Goal: Transaction & Acquisition: Purchase product/service

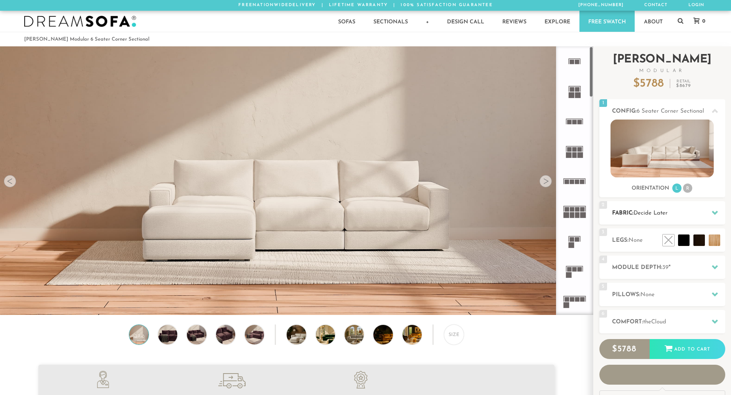
click at [665, 213] on span "Decide Later" at bounding box center [650, 214] width 34 height 6
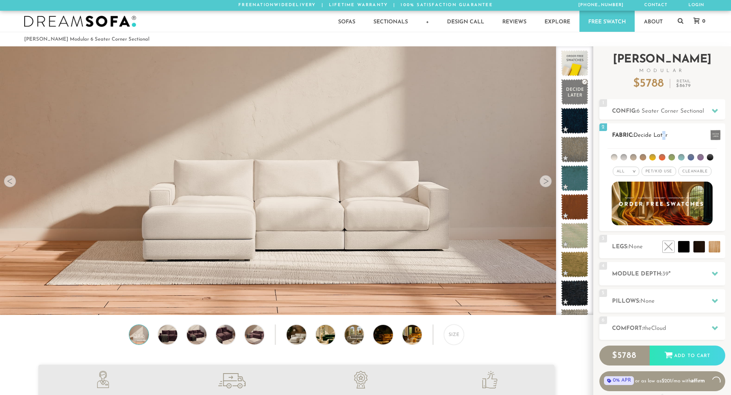
scroll to position [8980, 725]
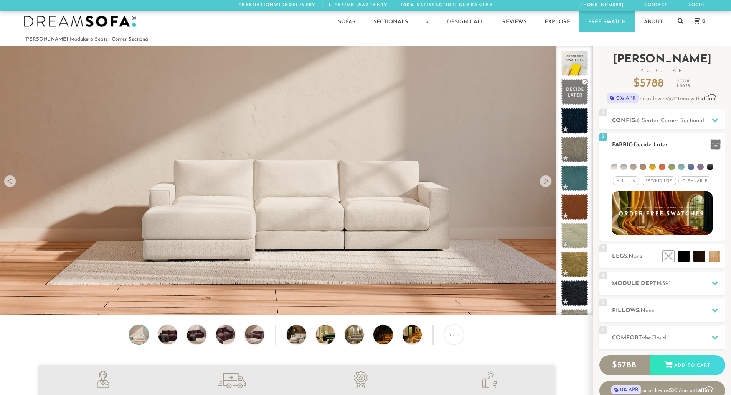
click at [675, 142] on h2 "Fabric: Decide Later" at bounding box center [668, 145] width 113 height 9
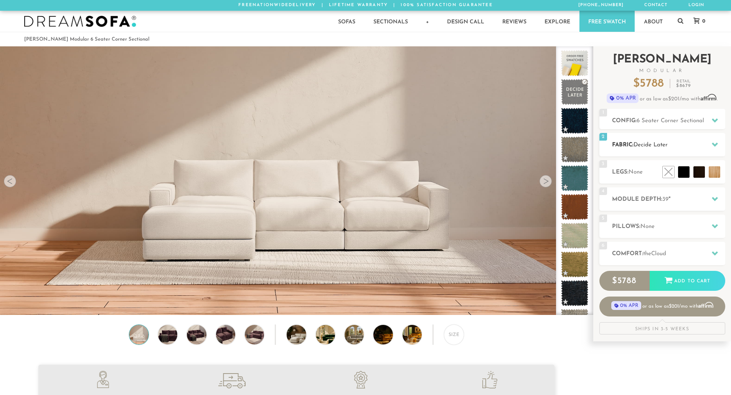
click at [716, 145] on icon at bounding box center [714, 145] width 6 height 4
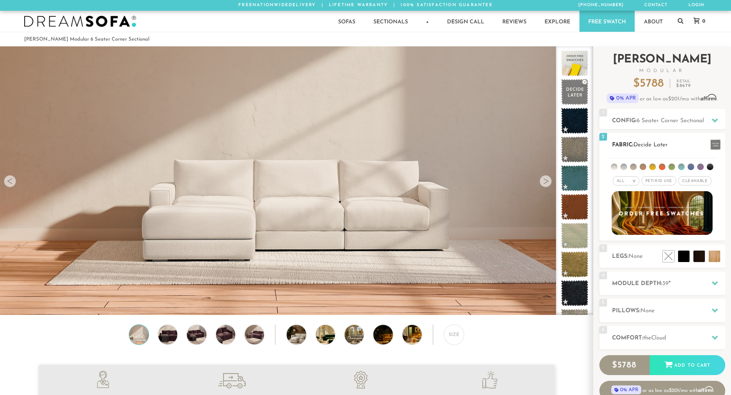
click at [689, 179] on span "Cleanable x" at bounding box center [694, 180] width 33 height 9
click at [655, 181] on span "Pet/Kid Use x" at bounding box center [655, 180] width 35 height 9
click at [670, 180] on em "x" at bounding box center [670, 181] width 3 height 4
click at [699, 179] on span "Cleanable x" at bounding box center [694, 180] width 39 height 9
click at [652, 179] on span "Pet/Kid Use x" at bounding box center [658, 180] width 35 height 9
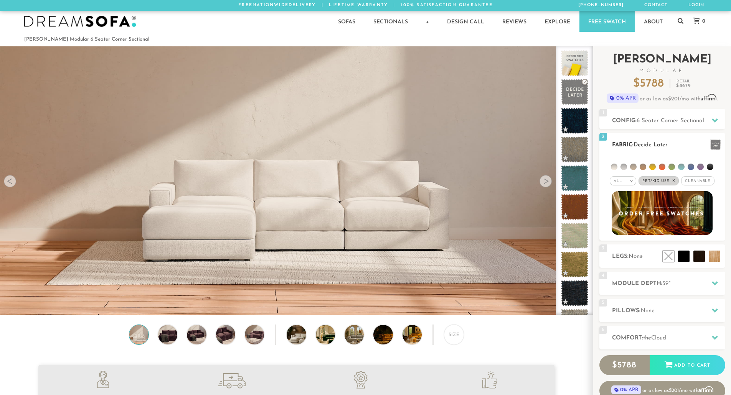
click at [683, 179] on span "Cleanable x" at bounding box center [697, 180] width 33 height 9
click at [631, 180] on em ">" at bounding box center [628, 181] width 6 height 4
click at [631, 181] on em ">" at bounding box center [628, 181] width 6 height 4
click at [616, 233] on li "Durable" at bounding box center [620, 235] width 26 height 11
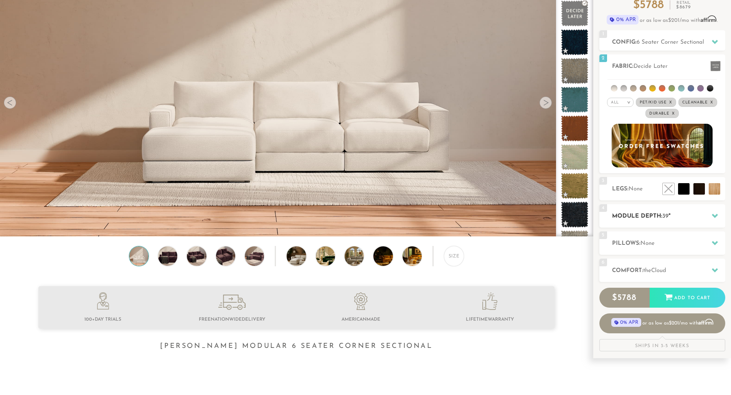
scroll to position [83, 0]
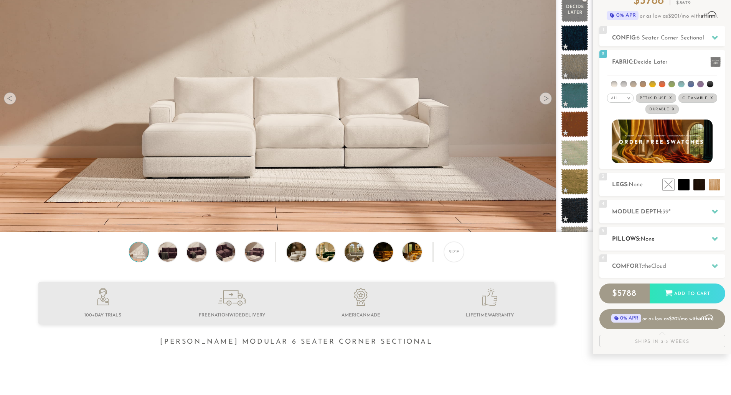
click at [649, 240] on span "None" at bounding box center [647, 240] width 14 height 6
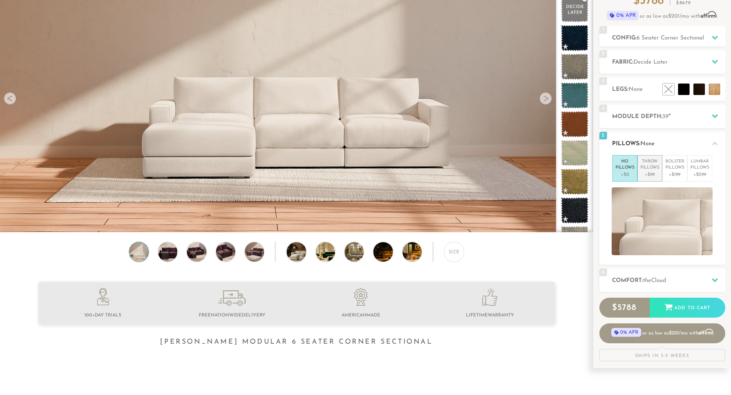
click at [656, 169] on p "Throw Pillows" at bounding box center [649, 165] width 19 height 13
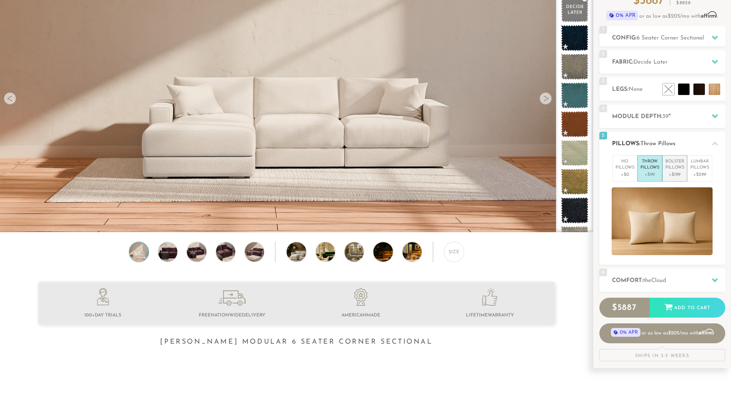
click at [672, 169] on p "Bolster Pillows" at bounding box center [674, 165] width 19 height 13
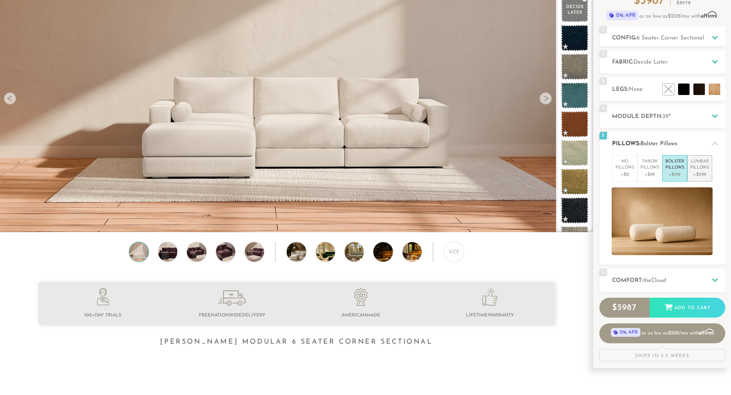
click at [693, 169] on p "[MEDICAL_DATA] Pillows" at bounding box center [699, 165] width 19 height 13
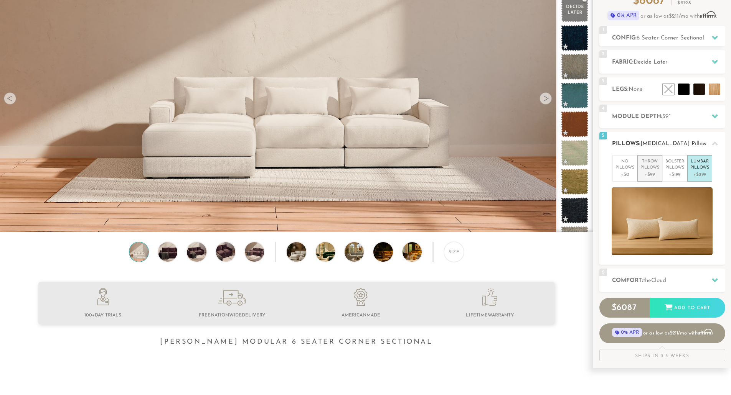
click at [646, 168] on p "Throw Pillows" at bounding box center [649, 165] width 19 height 13
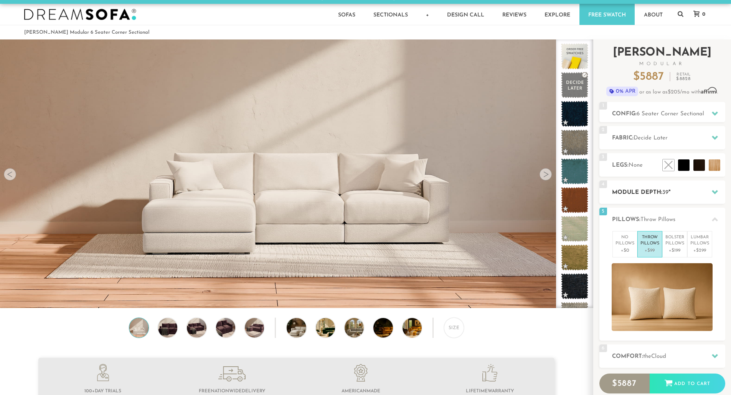
scroll to position [6, 0]
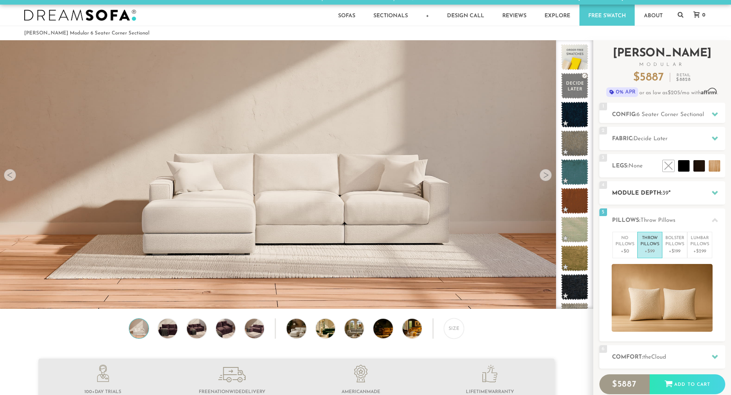
click at [684, 192] on h2 "Module Depth: 39 "" at bounding box center [668, 193] width 113 height 9
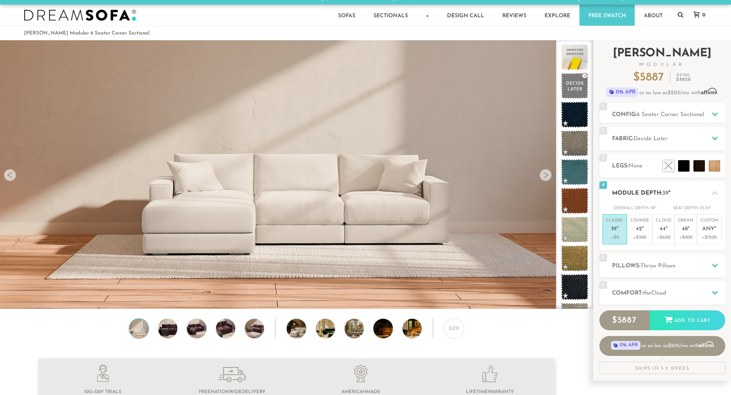
click at [684, 192] on h2 "Module Depth: 39 "" at bounding box center [668, 193] width 113 height 9
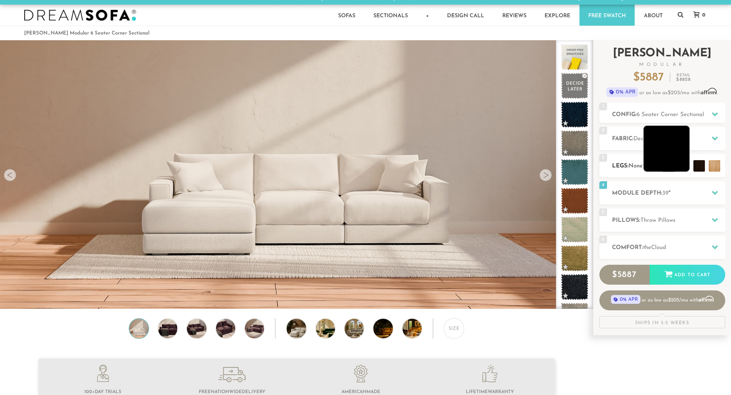
click at [681, 168] on li at bounding box center [666, 149] width 46 height 46
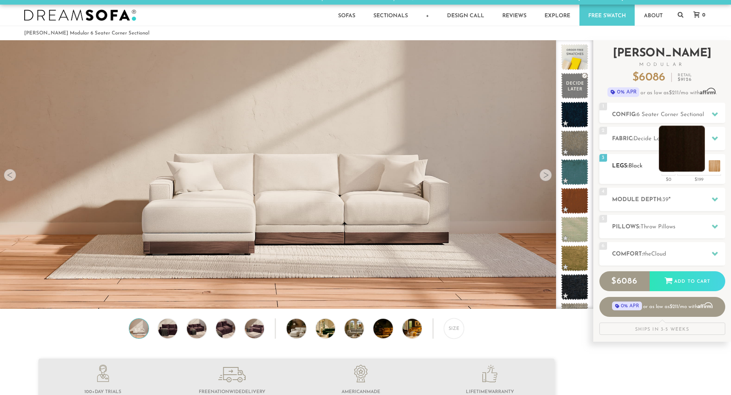
click at [694, 166] on li at bounding box center [681, 149] width 46 height 46
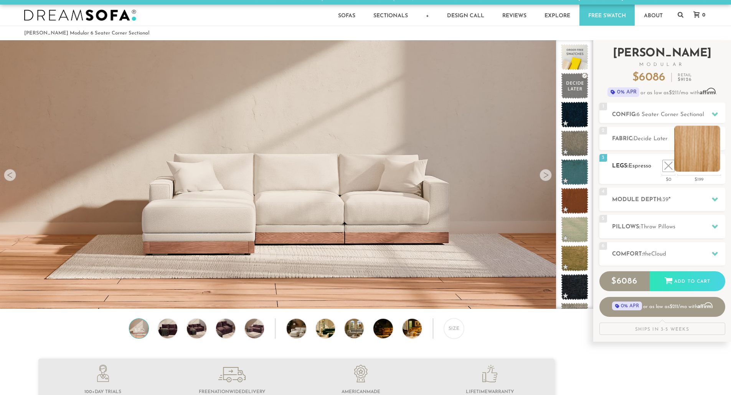
click at [708, 166] on li at bounding box center [697, 149] width 46 height 46
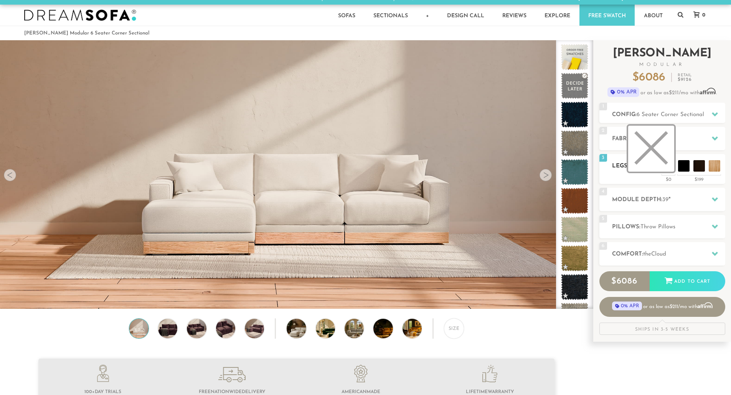
click at [643, 166] on li at bounding box center [651, 149] width 46 height 46
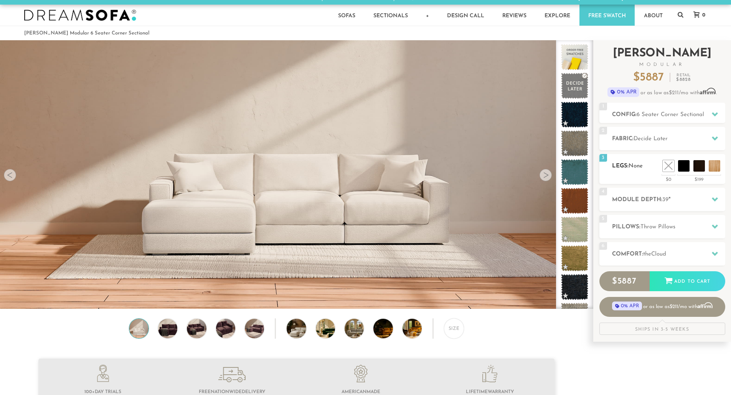
click at [621, 167] on h2 "Legs: None" at bounding box center [668, 166] width 113 height 9
click at [622, 142] on h2 "Fabric: Decide Later" at bounding box center [668, 139] width 113 height 9
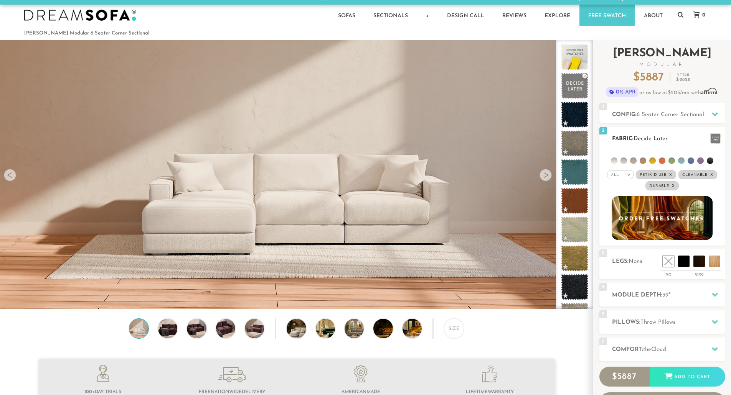
click at [651, 160] on li at bounding box center [652, 161] width 7 height 7
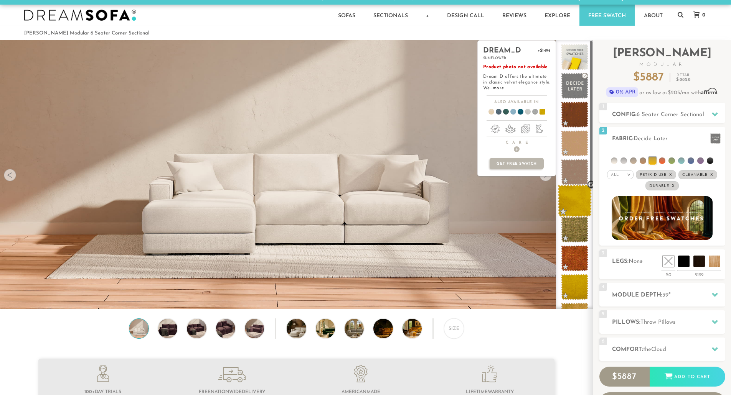
click at [579, 202] on span at bounding box center [574, 201] width 34 height 33
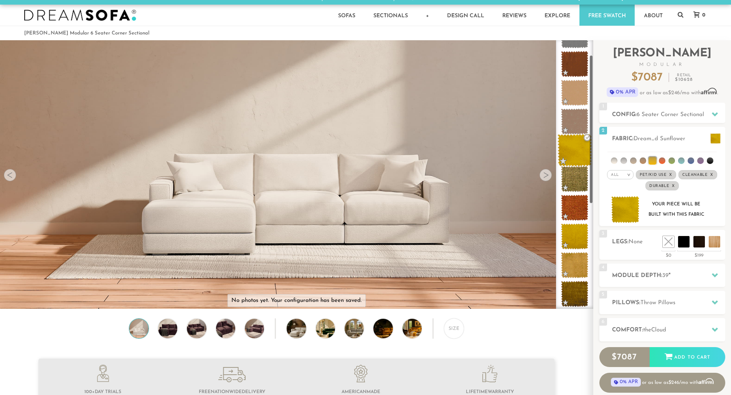
scroll to position [0, 0]
